Goal: Task Accomplishment & Management: Use online tool/utility

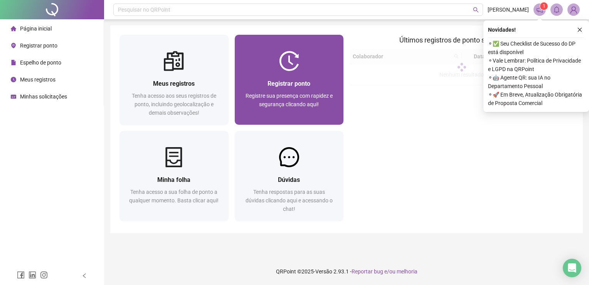
click at [287, 89] on div "Registrar ponto Registre sua presença com rapidez e segurança clicando aqui!" at bounding box center [289, 98] width 91 height 38
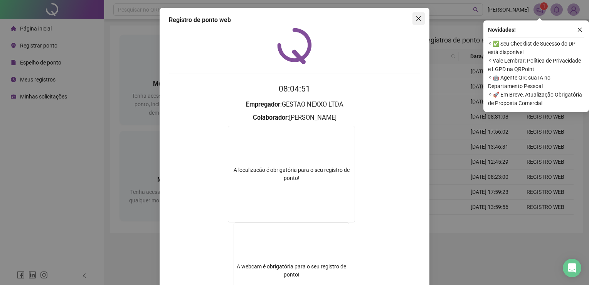
click at [417, 19] on icon "close" at bounding box center [419, 18] width 6 height 6
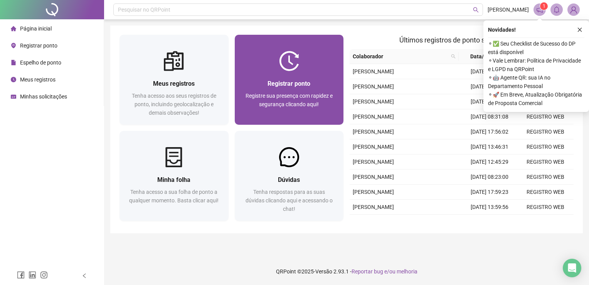
click at [300, 90] on div "Registrar ponto Registre sua presença com rapidez e segurança clicando aqui!" at bounding box center [289, 98] width 91 height 38
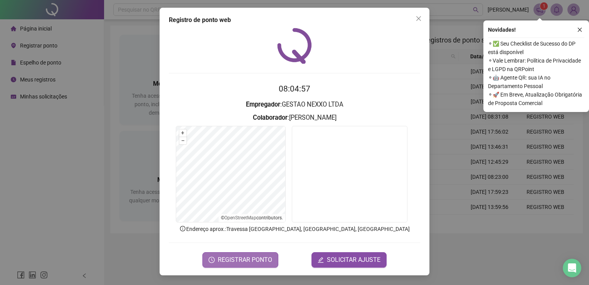
click at [246, 261] on span "REGISTRAR PONTO" at bounding box center [245, 259] width 54 height 9
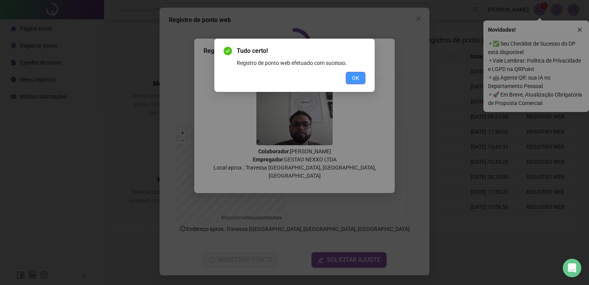
click at [355, 83] on button "OK" at bounding box center [356, 78] width 20 height 12
